Goal: Use online tool/utility: Utilize a website feature to perform a specific function

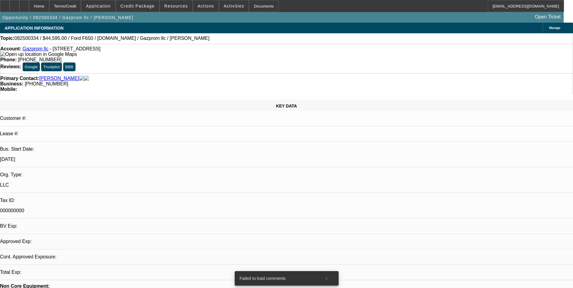
select select "0"
select select "0.1"
select select "0"
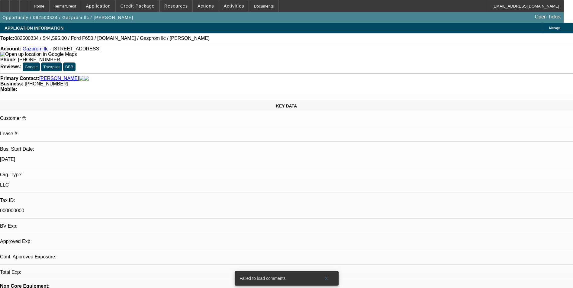
select select "0.1"
select select "1"
select select "4"
select select "1"
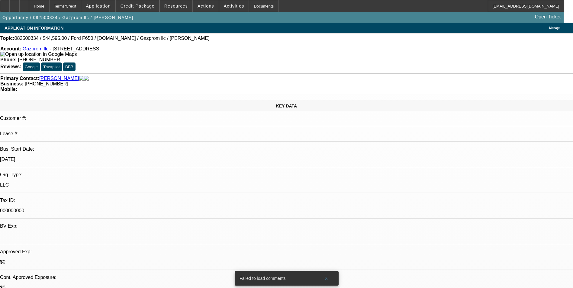
select select "2"
select select "4"
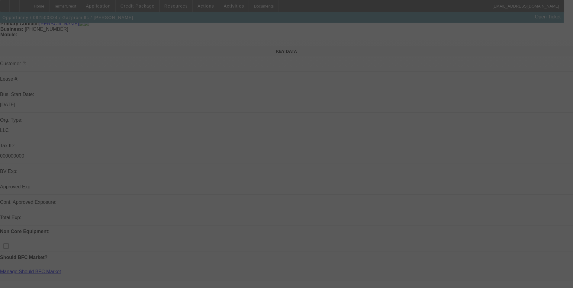
scroll to position [60, 0]
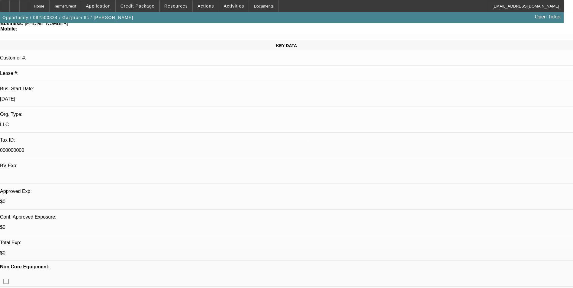
select select "0"
select select "0.1"
select select "0"
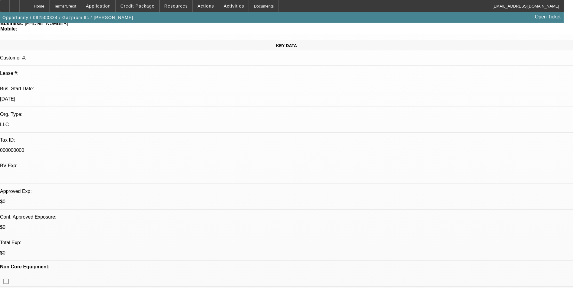
select select "0.1"
select select "1"
select select "4"
select select "1"
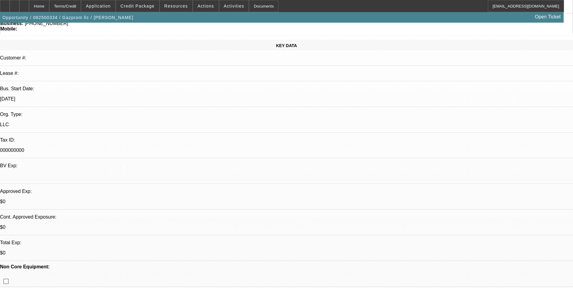
select select "2"
select select "4"
